Goal: Navigation & Orientation: Find specific page/section

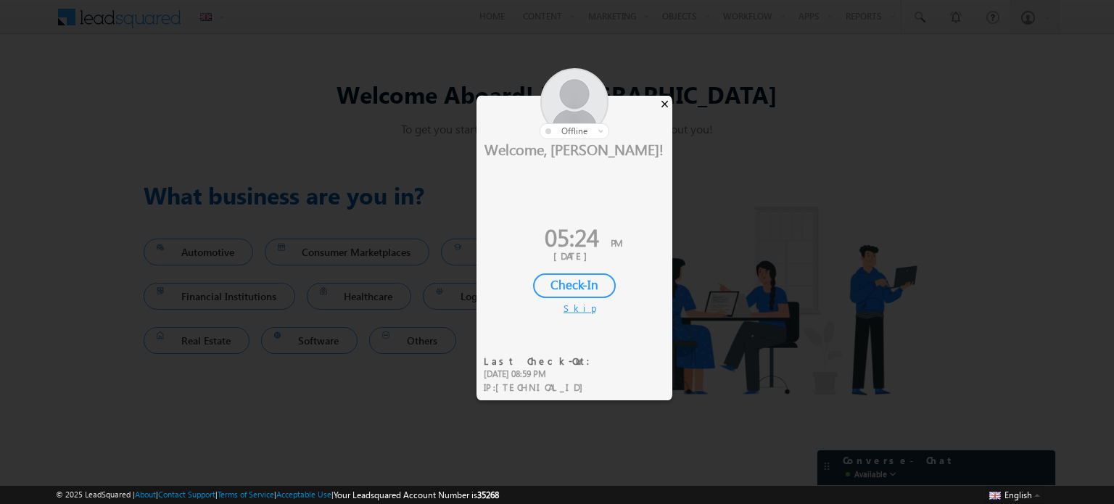
click at [666, 98] on div "×" at bounding box center [664, 104] width 15 height 16
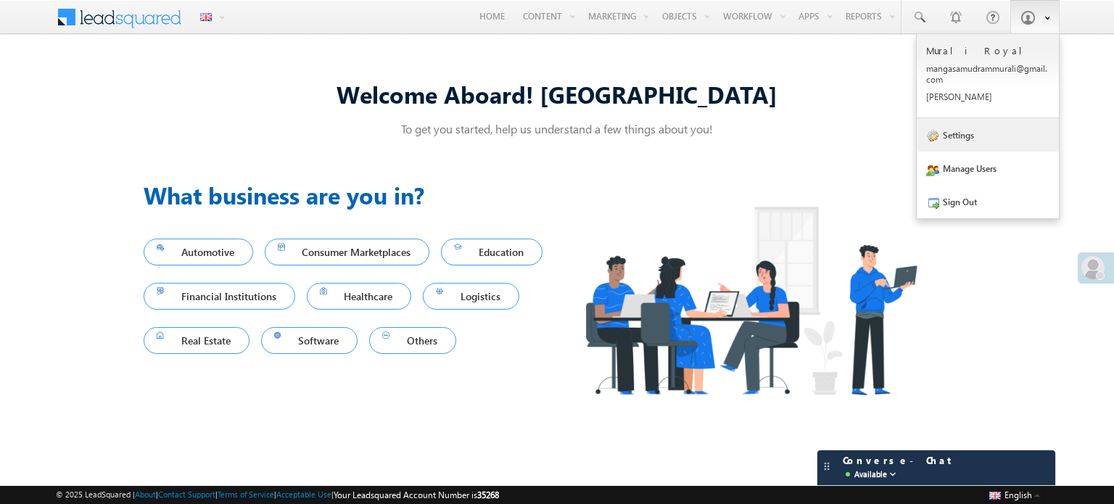
click at [985, 123] on link "Settings" at bounding box center [987, 134] width 142 height 33
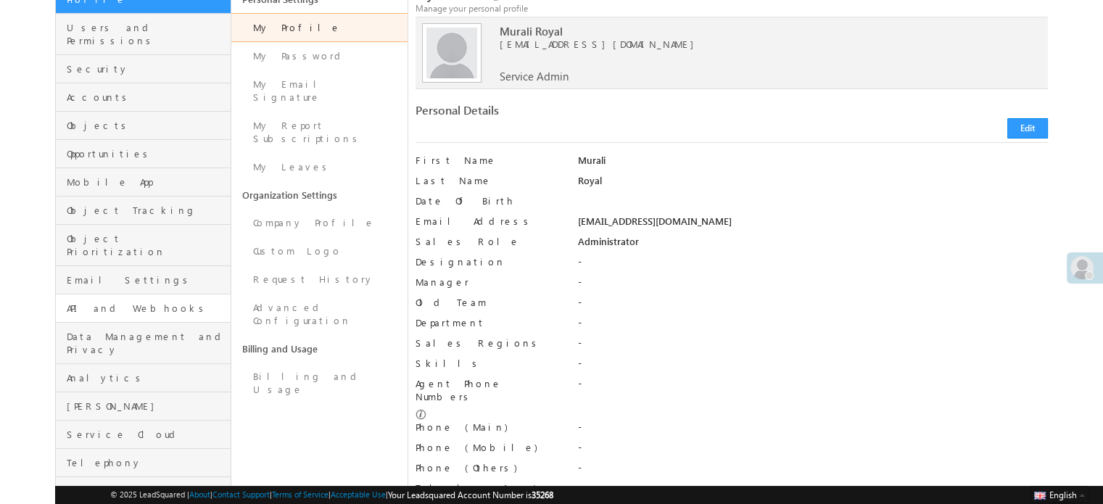
scroll to position [129, 0]
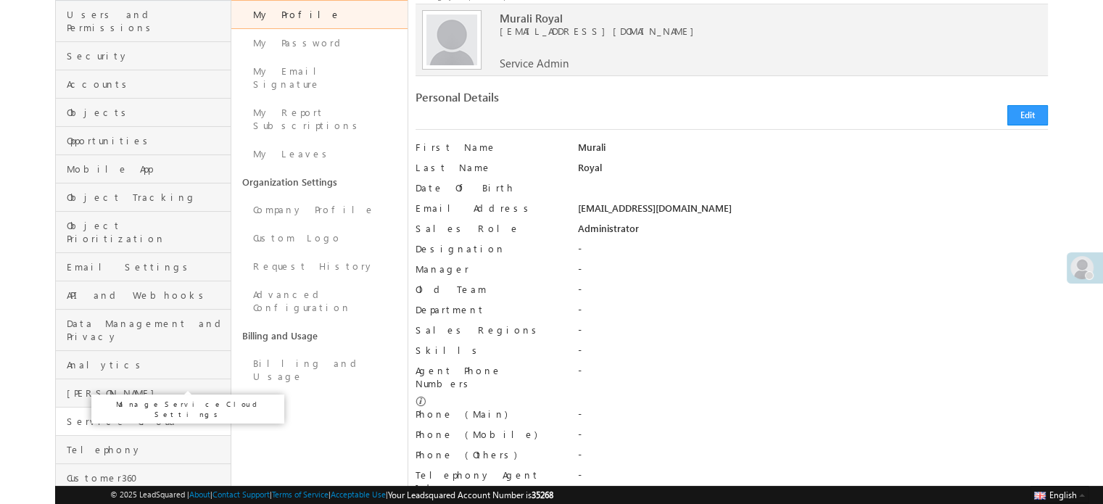
click at [119, 415] on span "Service Cloud" at bounding box center [147, 421] width 160 height 13
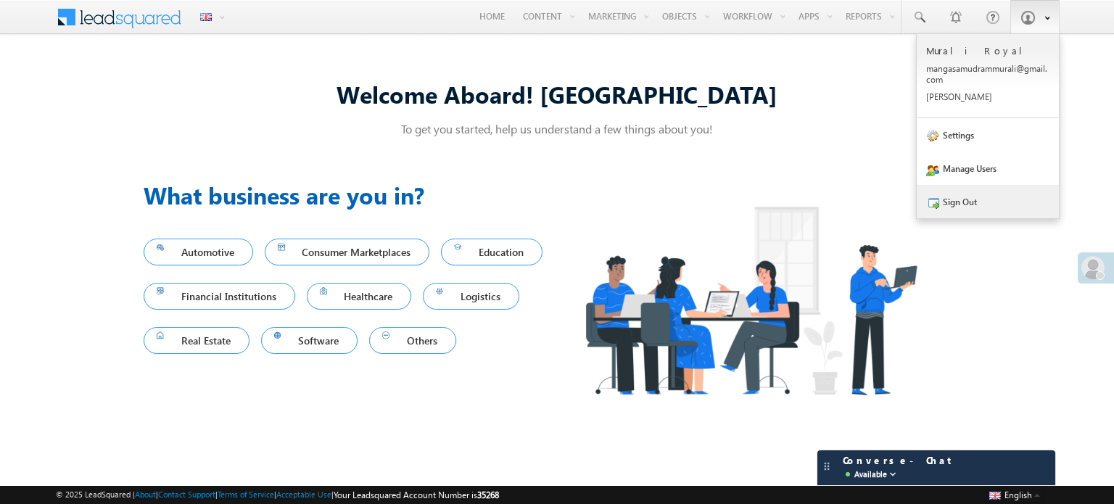
click at [979, 197] on link "Sign Out" at bounding box center [987, 201] width 142 height 33
